Goal: Transaction & Acquisition: Purchase product/service

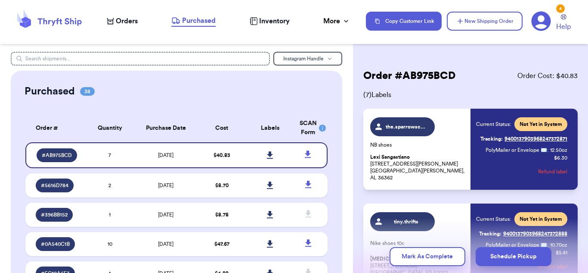
click at [130, 20] on span "Orders" at bounding box center [127, 21] width 22 height 10
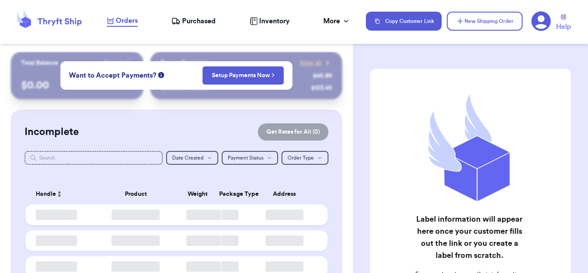
checkbox input "false"
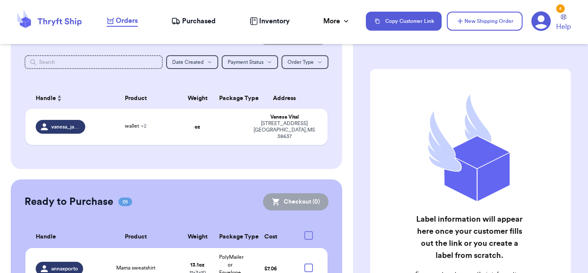
scroll to position [96, 0]
click at [227, 129] on td at bounding box center [230, 126] width 33 height 36
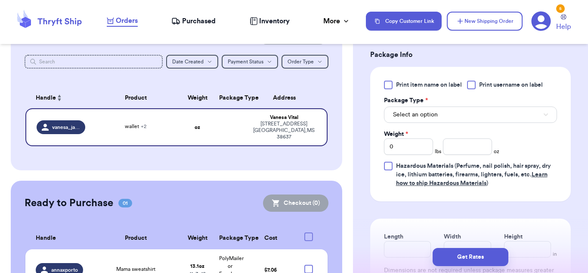
scroll to position [420, 0]
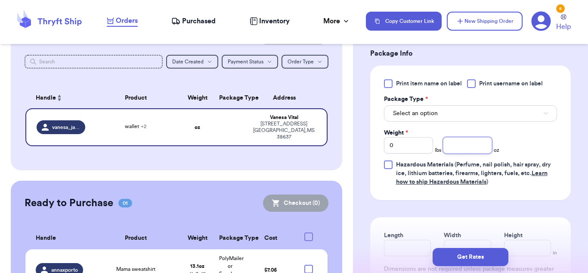
click at [460, 138] on input "number" at bounding box center [467, 145] width 49 height 16
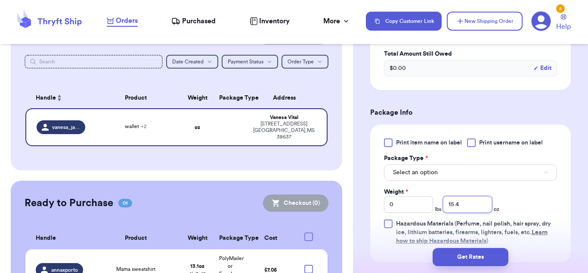
scroll to position [360, 0]
type input "15.4"
click at [455, 169] on button "Select an option" at bounding box center [470, 173] width 173 height 16
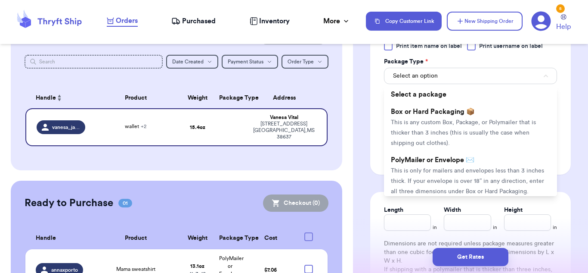
click at [455, 169] on span "This is only for mailers and envelopes less than 3 inches thick. If your envelo…" at bounding box center [467, 181] width 153 height 27
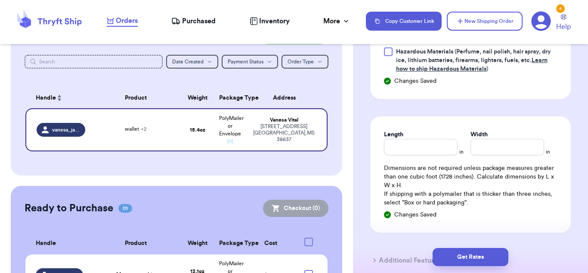
scroll to position [535, 0]
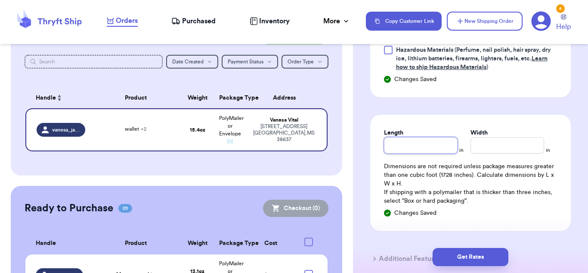
click at [435, 149] on input "Length" at bounding box center [421, 145] width 74 height 16
type input "13"
click at [510, 138] on input "Width *" at bounding box center [508, 145] width 74 height 16
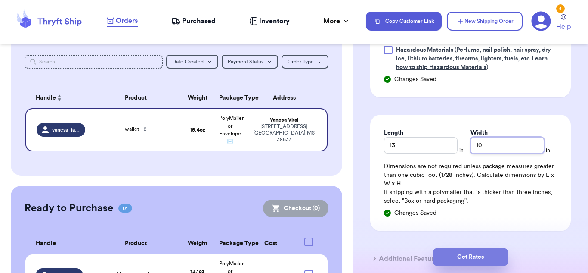
type input "10"
click at [493, 252] on button "Get Rates" at bounding box center [471, 257] width 76 height 18
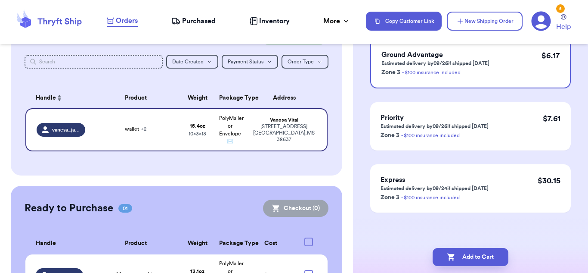
scroll to position [0, 0]
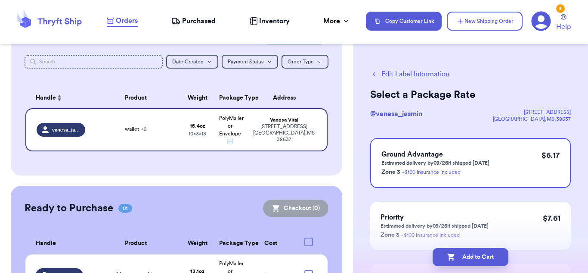
click at [493, 252] on button "Add to Cart" at bounding box center [471, 257] width 76 height 18
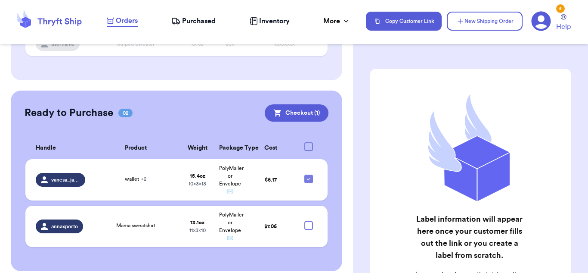
scroll to position [181, 0]
